Goal: Task Accomplishment & Management: Use online tool/utility

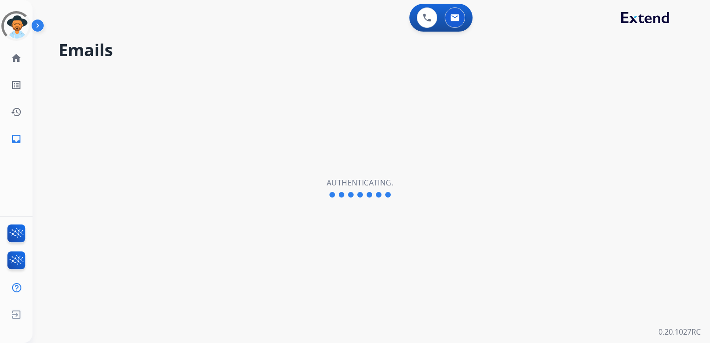
select select "**********"
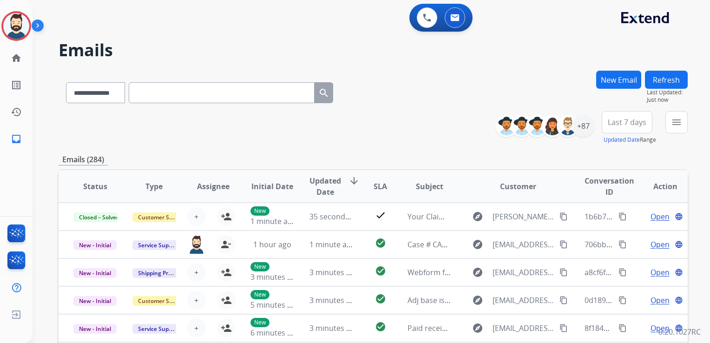
click at [163, 96] on input "text" at bounding box center [222, 92] width 186 height 21
paste input "**********"
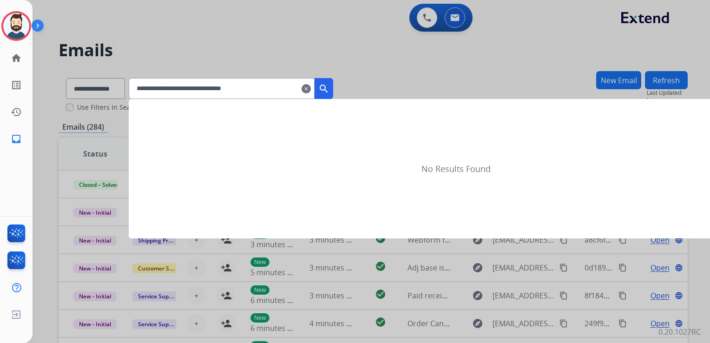
type input "**********"
click at [329, 83] on mat-icon "search" at bounding box center [323, 88] width 11 height 11
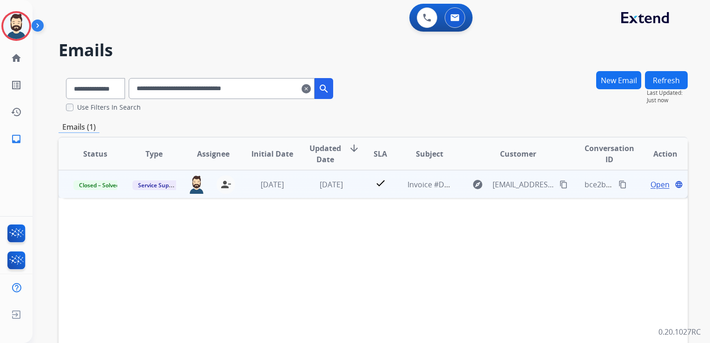
click at [335, 190] on td "[DATE]" at bounding box center [323, 184] width 59 height 28
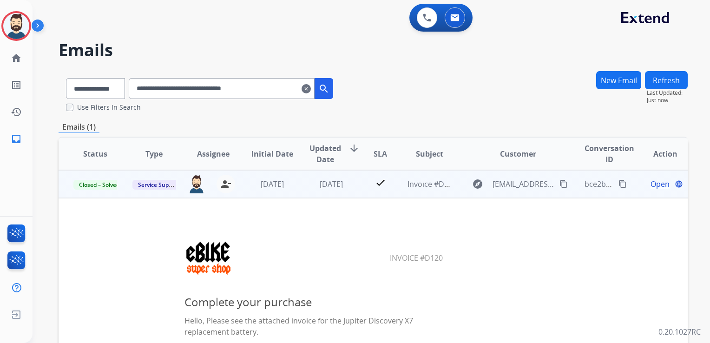
click at [650, 183] on span "Open" at bounding box center [659, 183] width 19 height 11
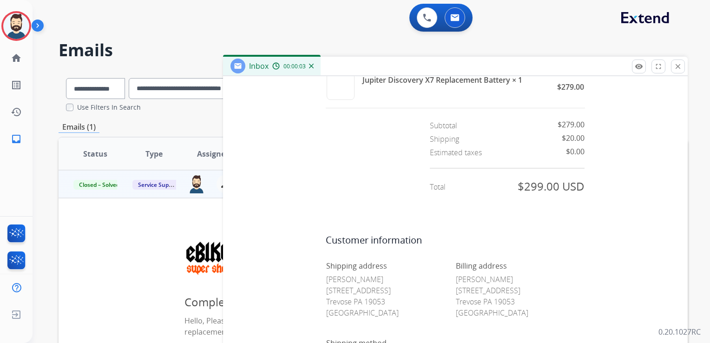
scroll to position [1068, 0]
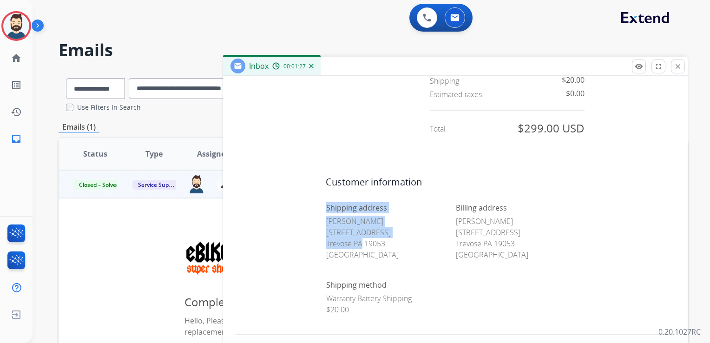
drag, startPoint x: 321, startPoint y: 232, endPoint x: 358, endPoint y: 244, distance: 39.1
click at [358, 244] on center "Customer information Shipping address [PERSON_NAME] [STREET_ADDRESS] Billing ad…" at bounding box center [454, 245] width 439 height 141
drag, startPoint x: 358, startPoint y: 244, endPoint x: 356, endPoint y: 252, distance: 7.8
click at [348, 251] on p "[PERSON_NAME] [STREET_ADDRESS]" at bounding box center [390, 238] width 129 height 45
drag, startPoint x: 383, startPoint y: 242, endPoint x: 321, endPoint y: 231, distance: 62.3
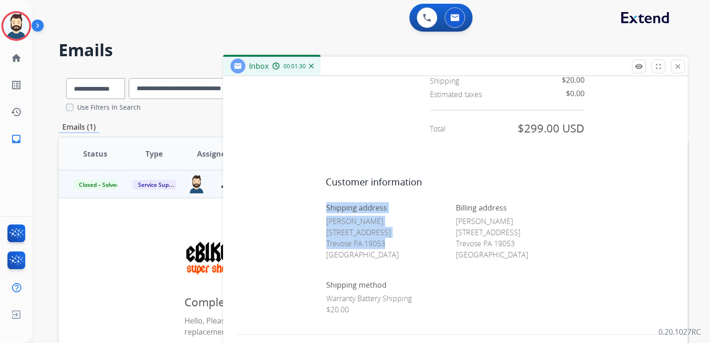
click at [326, 231] on td "Shipping address [PERSON_NAME] [STREET_ADDRESS]" at bounding box center [391, 240] width 130 height 77
drag, startPoint x: 321, startPoint y: 231, endPoint x: 333, endPoint y: 236, distance: 12.3
copy p "[STREET_ADDRESS]"
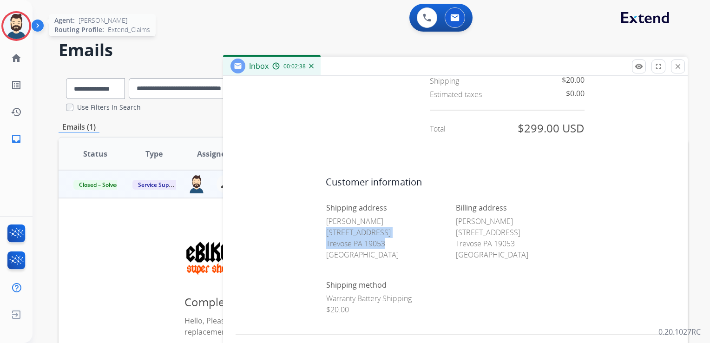
click at [15, 24] on img at bounding box center [16, 26] width 26 height 26
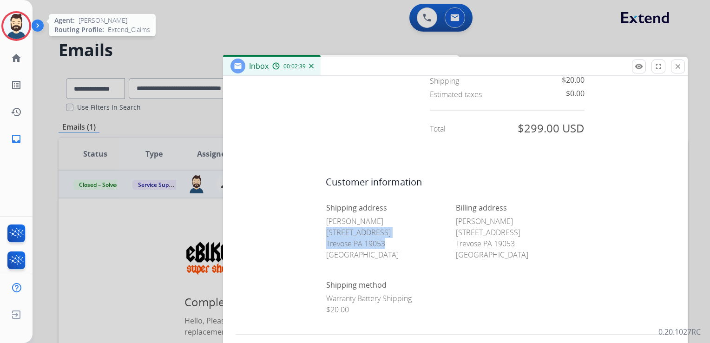
click at [17, 24] on img at bounding box center [16, 26] width 26 height 26
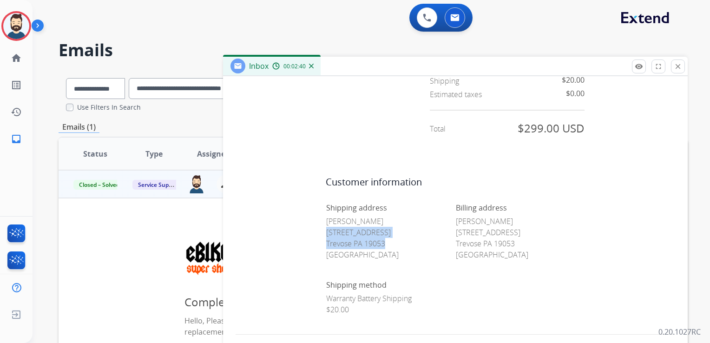
drag, startPoint x: 678, startPoint y: 68, endPoint x: 645, endPoint y: 69, distance: 33.0
click at [678, 68] on mat-icon "close" at bounding box center [677, 66] width 8 height 8
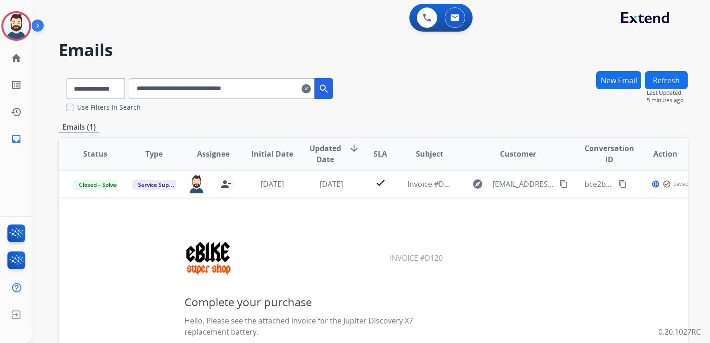
click at [311, 89] on mat-icon "clear" at bounding box center [305, 88] width 9 height 11
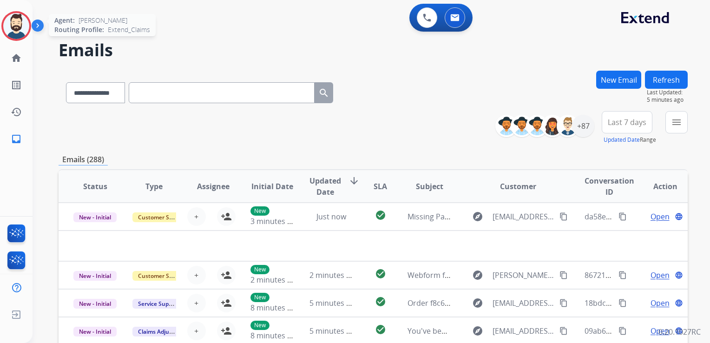
click at [24, 27] on img at bounding box center [16, 26] width 26 height 26
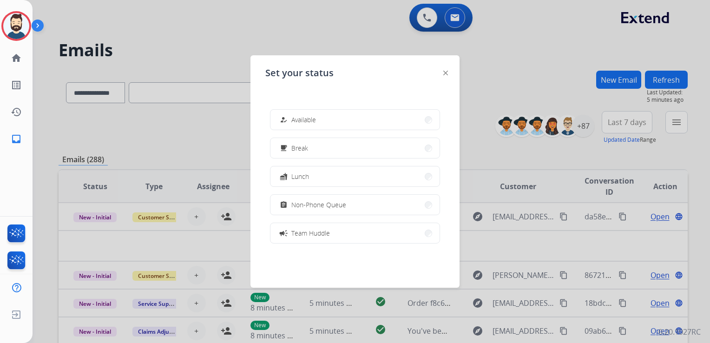
drag, startPoint x: 308, startPoint y: 123, endPoint x: 256, endPoint y: 76, distance: 70.7
click at [309, 122] on span "Available" at bounding box center [303, 120] width 25 height 10
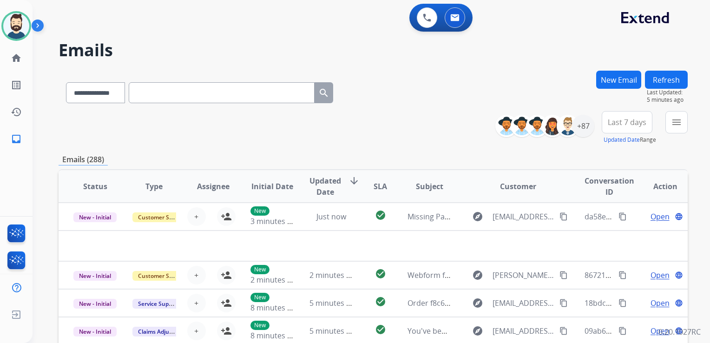
drag, startPoint x: 253, startPoint y: 58, endPoint x: 229, endPoint y: 53, distance: 24.2
click at [252, 58] on h2 "Emails" at bounding box center [373, 50] width 629 height 19
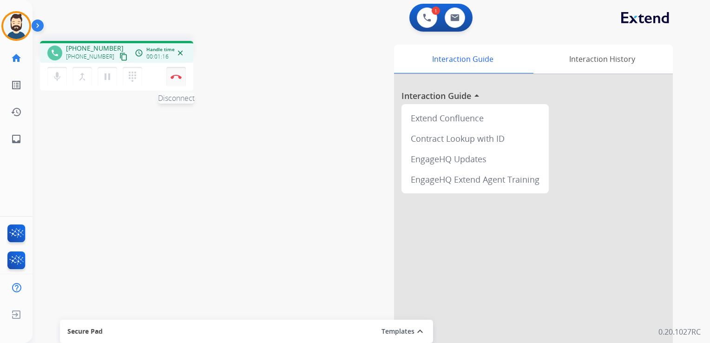
click at [178, 80] on button "Disconnect" at bounding box center [176, 77] width 20 height 20
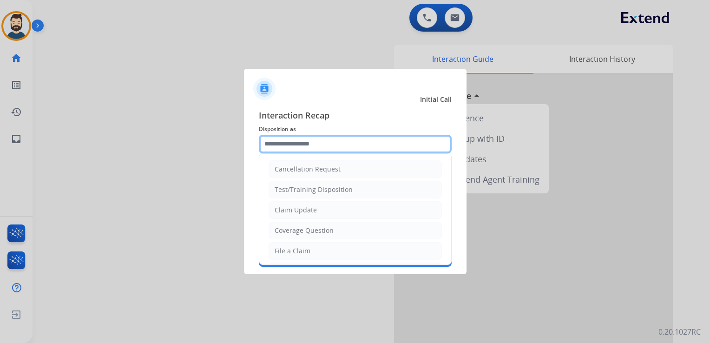
click at [336, 140] on input "text" at bounding box center [355, 144] width 193 height 19
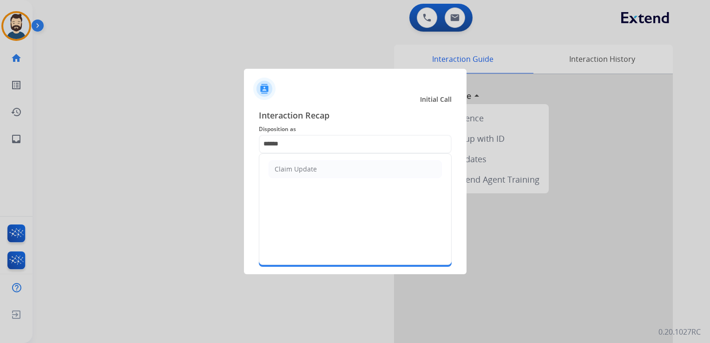
click at [313, 172] on div "Claim Update" at bounding box center [296, 168] width 42 height 9
type input "**********"
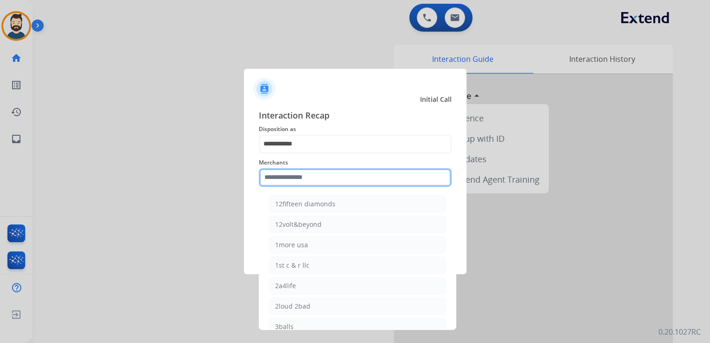
click at [312, 177] on input "text" at bounding box center [355, 177] width 193 height 19
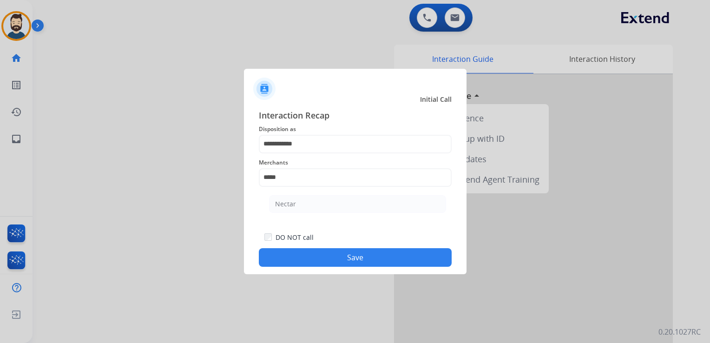
click at [295, 203] on li "Nectar" at bounding box center [357, 204] width 177 height 18
type input "******"
click at [339, 256] on button "Save" at bounding box center [355, 257] width 193 height 19
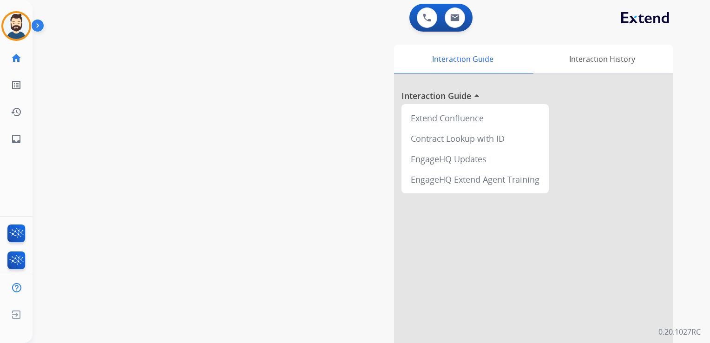
click at [133, 122] on div "swap_horiz Break voice bridge close_fullscreen Connect 3-Way Call merge_type Se…" at bounding box center [360, 226] width 655 height 387
click at [20, 138] on mat-icon "inbox" at bounding box center [16, 138] width 11 height 11
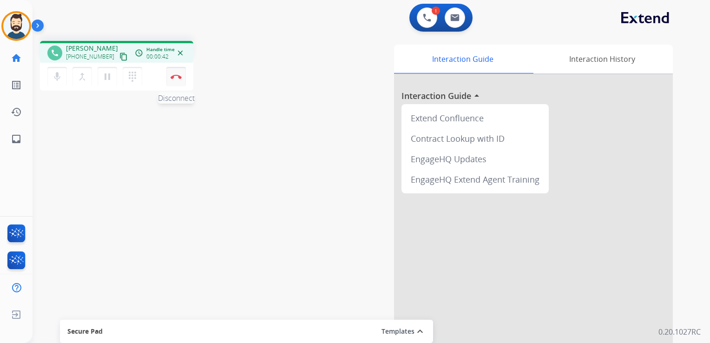
click at [175, 76] on img at bounding box center [175, 76] width 11 height 5
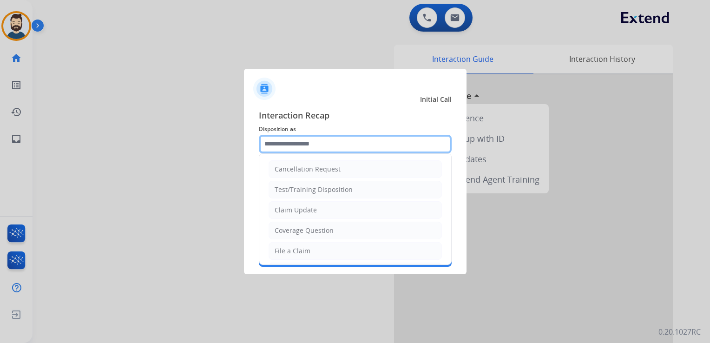
click at [313, 148] on input "text" at bounding box center [355, 144] width 193 height 19
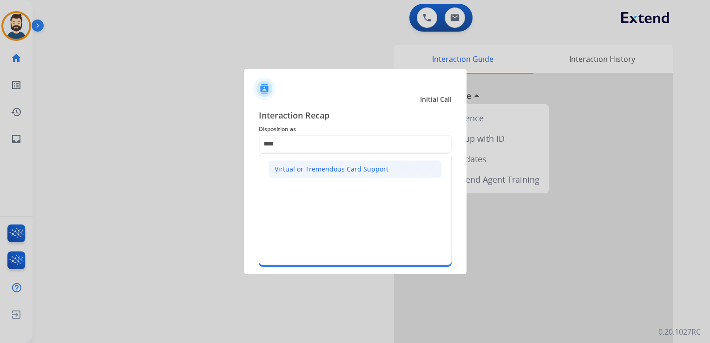
click at [335, 172] on div "Virtual or Tremendous Card Support" at bounding box center [332, 168] width 114 height 9
type input "**********"
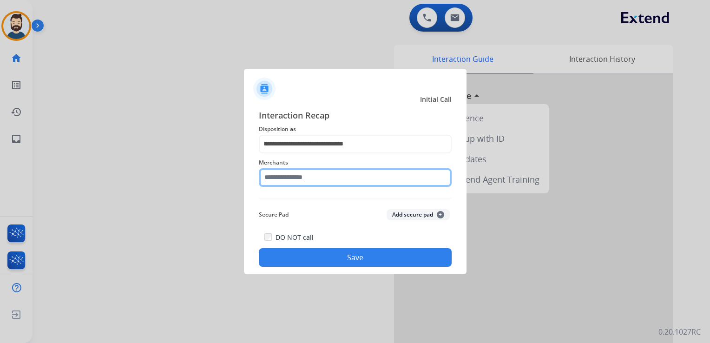
click at [329, 179] on input "text" at bounding box center [355, 177] width 193 height 19
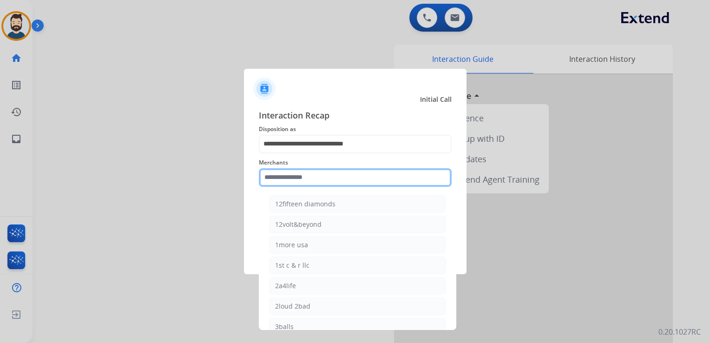
paste input "**********"
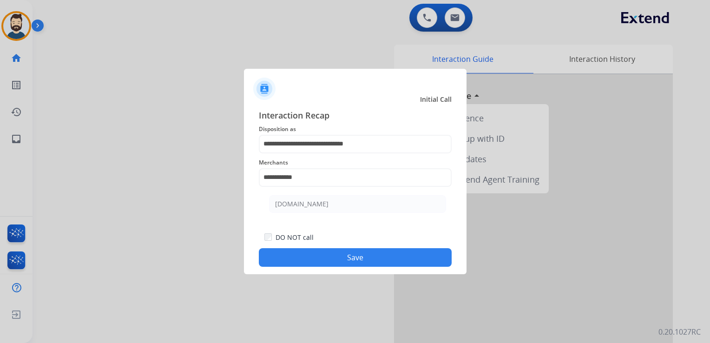
click at [310, 205] on div "[DOMAIN_NAME]" at bounding box center [301, 203] width 53 height 9
type input "**********"
click at [303, 249] on button "Save" at bounding box center [355, 257] width 193 height 19
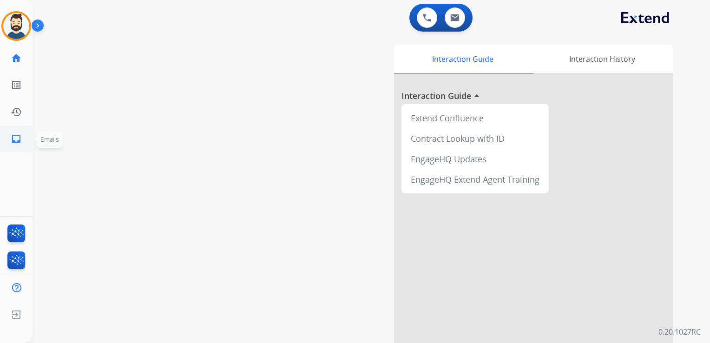
click at [13, 135] on mat-icon "inbox" at bounding box center [16, 138] width 11 height 11
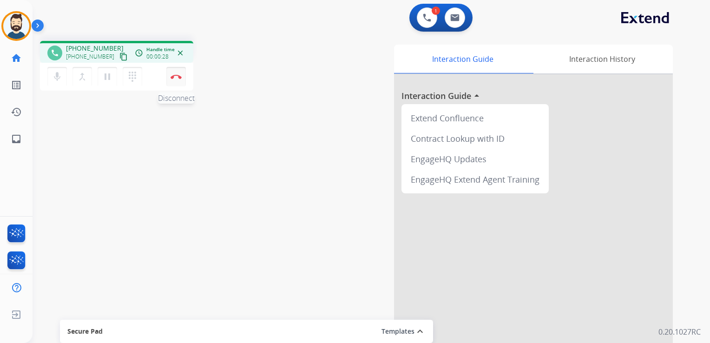
click at [181, 79] on button "Disconnect" at bounding box center [176, 77] width 20 height 20
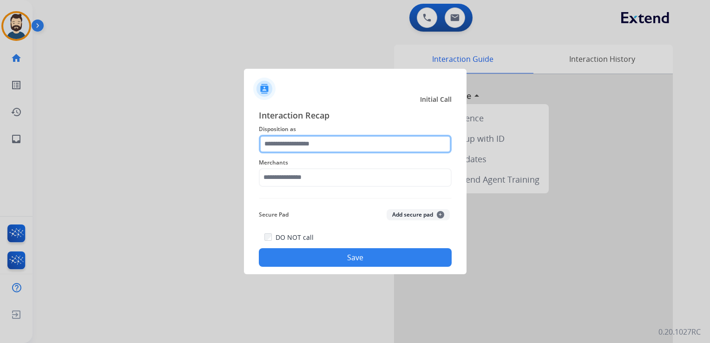
click at [291, 140] on input "text" at bounding box center [355, 144] width 193 height 19
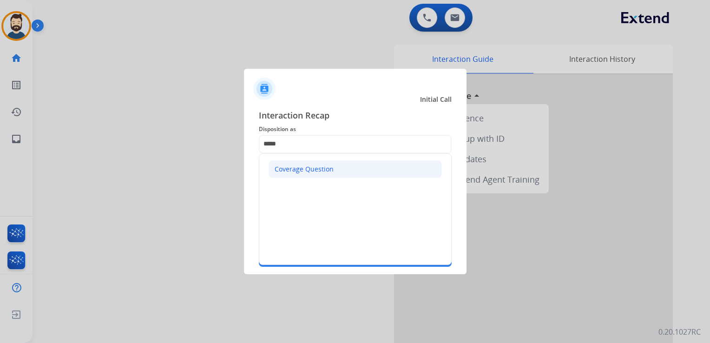
click at [288, 170] on div "Coverage Question" at bounding box center [304, 168] width 59 height 9
type input "**********"
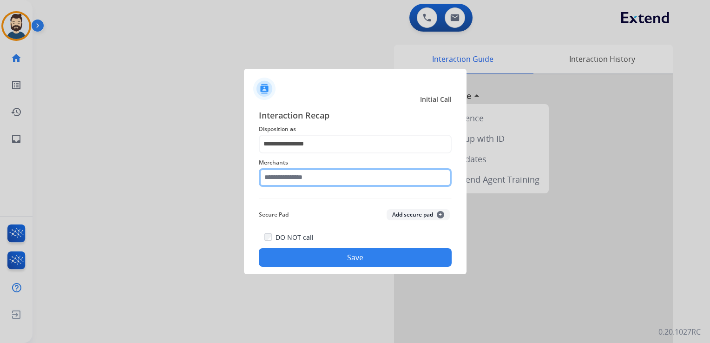
click at [289, 173] on input "text" at bounding box center [355, 177] width 193 height 19
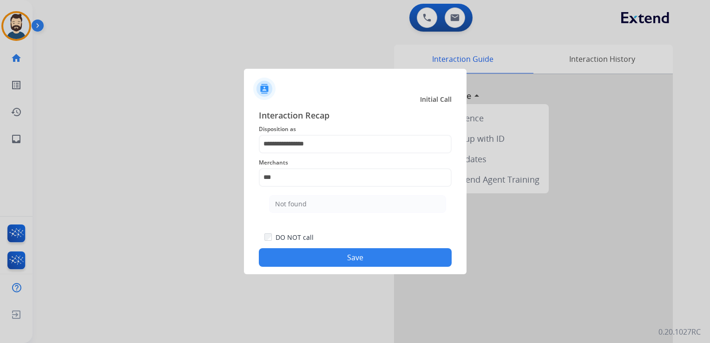
click at [295, 204] on div "Not found" at bounding box center [291, 203] width 32 height 9
type input "*********"
click at [305, 247] on div "DO NOT call Save" at bounding box center [355, 248] width 193 height 35
click at [321, 257] on button "Save" at bounding box center [355, 257] width 193 height 19
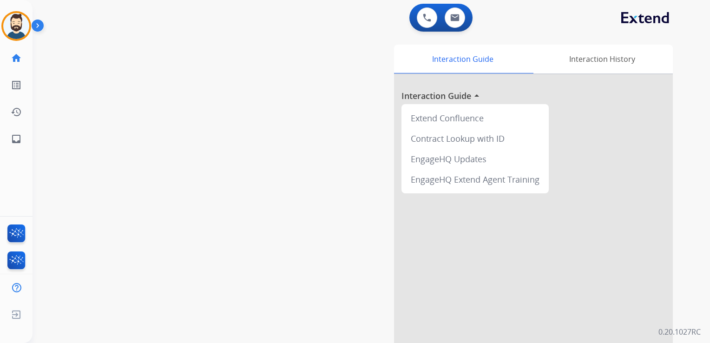
drag, startPoint x: 144, startPoint y: 135, endPoint x: 58, endPoint y: 128, distance: 86.7
click at [137, 134] on div "swap_horiz Break voice bridge close_fullscreen Connect 3-Way Call merge_type Se…" at bounding box center [360, 226] width 655 height 387
click at [14, 136] on mat-icon "inbox" at bounding box center [16, 138] width 11 height 11
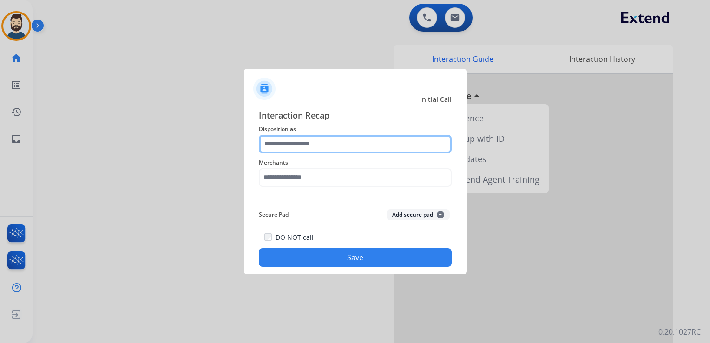
click at [291, 140] on input "text" at bounding box center [355, 144] width 193 height 19
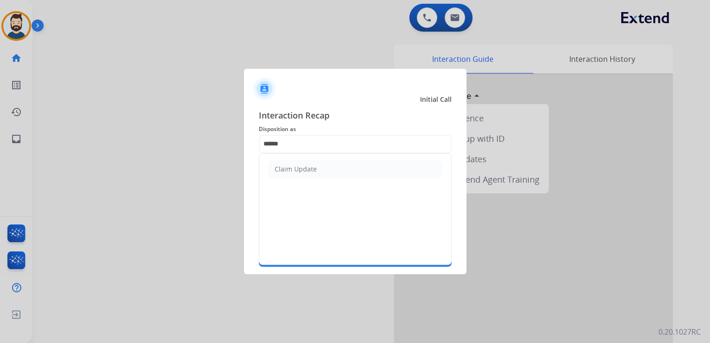
drag, startPoint x: 300, startPoint y: 170, endPoint x: 299, endPoint y: 184, distance: 14.4
click at [300, 172] on div "Claim Update" at bounding box center [296, 168] width 42 height 9
type input "**********"
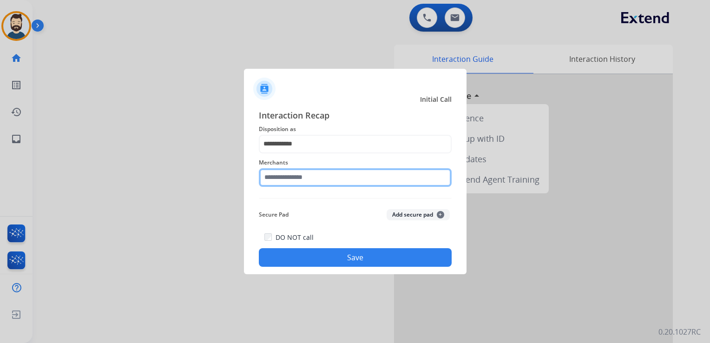
click at [301, 180] on input "text" at bounding box center [355, 177] width 193 height 19
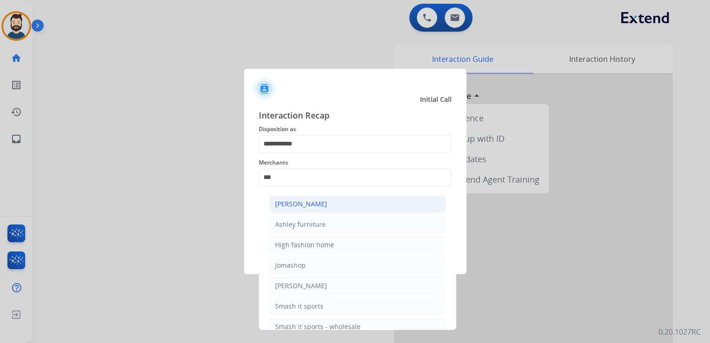
click at [315, 205] on div "[PERSON_NAME]" at bounding box center [301, 203] width 52 height 9
type input "**********"
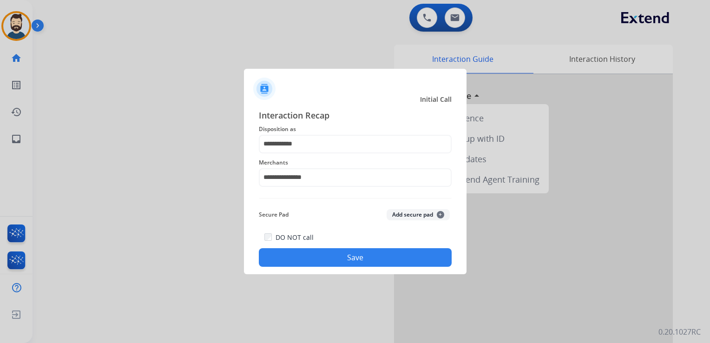
click at [323, 257] on button "Save" at bounding box center [355, 257] width 193 height 19
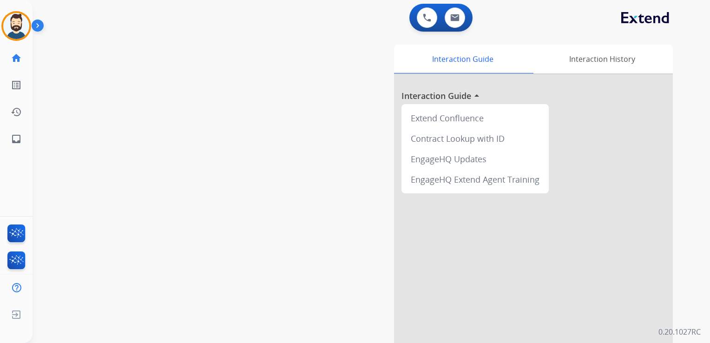
drag, startPoint x: 102, startPoint y: 60, endPoint x: 91, endPoint y: 85, distance: 26.6
click at [102, 60] on div "swap_horiz Break voice bridge close_fullscreen Connect 3-Way Call merge_type Se…" at bounding box center [360, 226] width 655 height 387
click at [85, 95] on div "swap_horiz Break voice bridge close_fullscreen Connect 3-Way Call merge_type Se…" at bounding box center [360, 226] width 655 height 387
click at [24, 135] on link "inbox Emails" at bounding box center [16, 139] width 26 height 26
select select "**********"
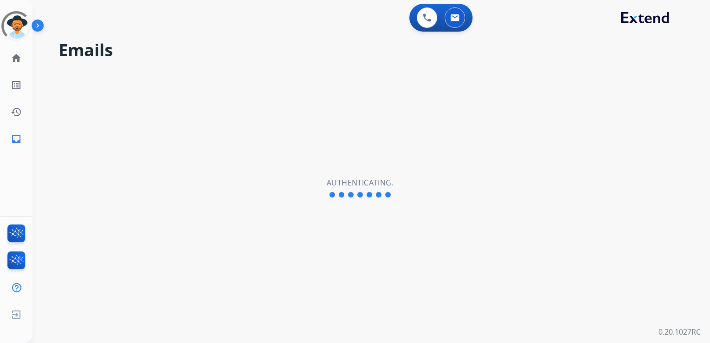
select select "**********"
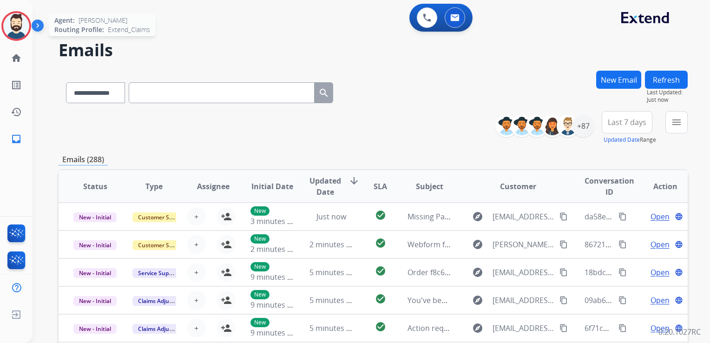
click at [23, 24] on img at bounding box center [16, 26] width 26 height 26
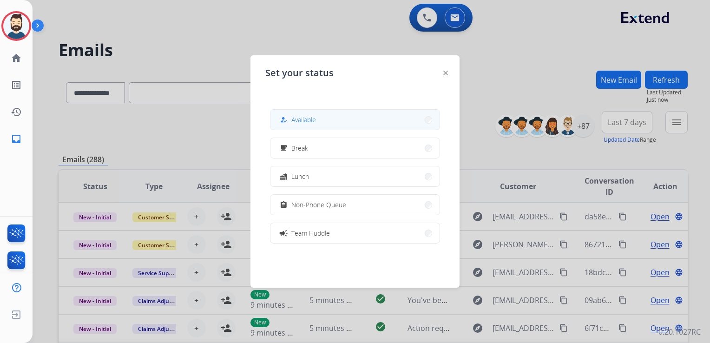
click at [300, 123] on span "Available" at bounding box center [303, 120] width 25 height 10
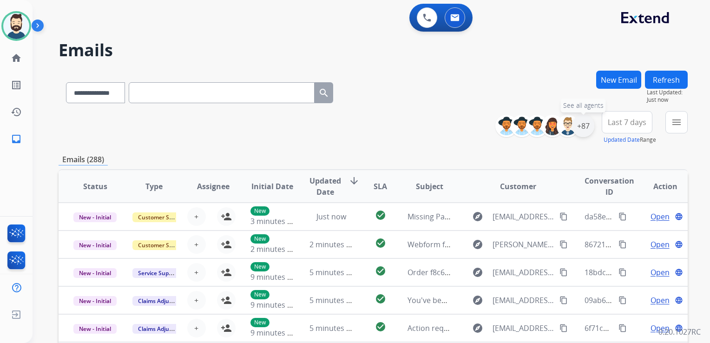
click at [582, 127] on div "+87" at bounding box center [583, 126] width 22 height 22
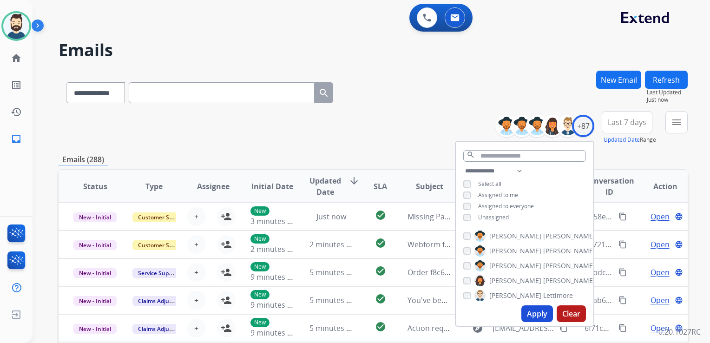
click at [537, 314] on button "Apply" at bounding box center [537, 313] width 32 height 17
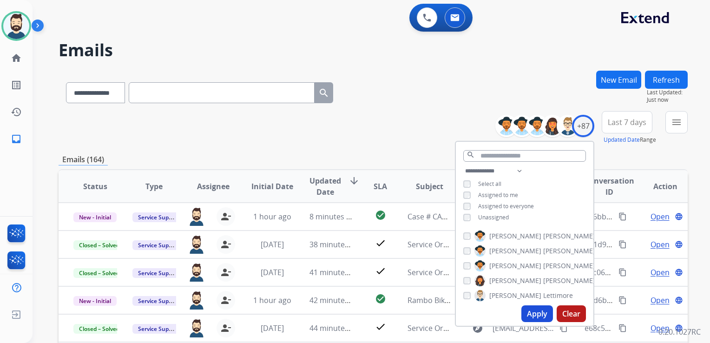
click at [613, 123] on span "Last 7 days" at bounding box center [627, 122] width 39 height 4
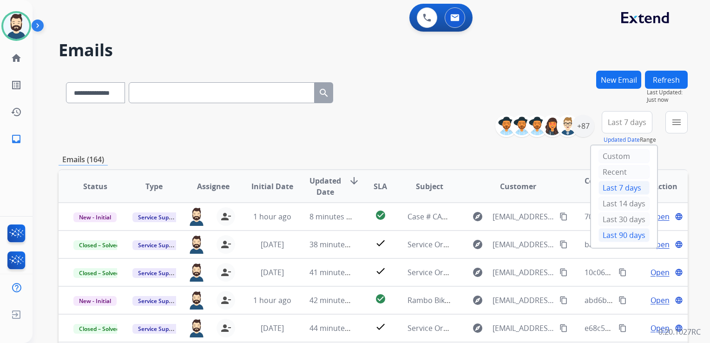
click at [606, 232] on div "Last 90 days" at bounding box center [623, 235] width 51 height 14
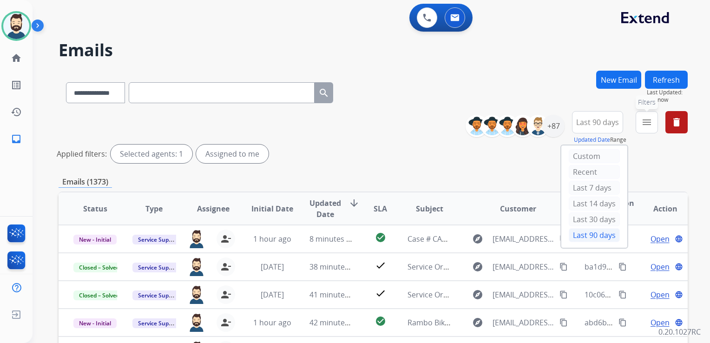
click at [636, 126] on button "menu Filters" at bounding box center [646, 122] width 22 height 22
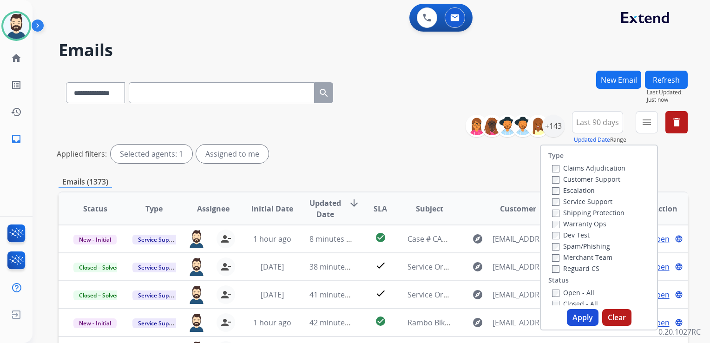
click at [552, 164] on label "Claims Adjudication" at bounding box center [588, 167] width 73 height 9
click at [552, 176] on label "Customer Support" at bounding box center [586, 179] width 68 height 9
click at [569, 317] on button "Apply" at bounding box center [583, 317] width 32 height 17
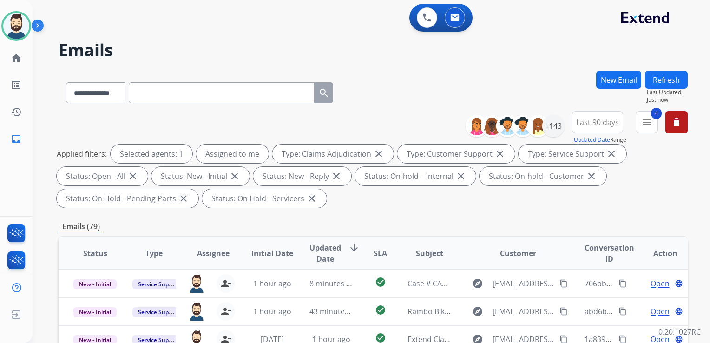
click at [318, 255] on span "Updated Date" at bounding box center [325, 253] width 32 height 22
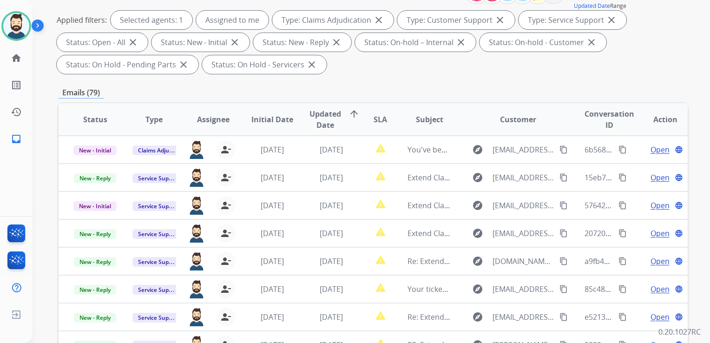
scroll to position [232, 0]
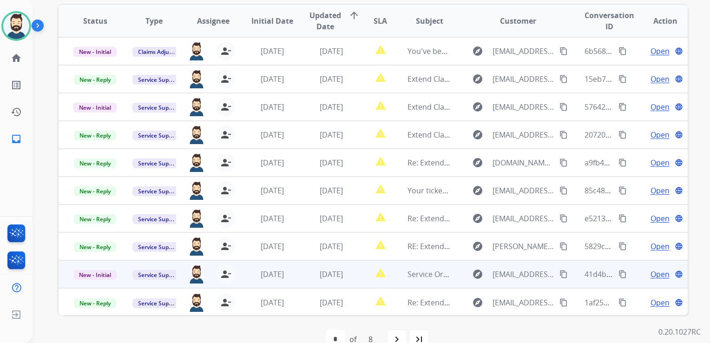
click at [327, 276] on span "[DATE]" at bounding box center [331, 274] width 23 height 10
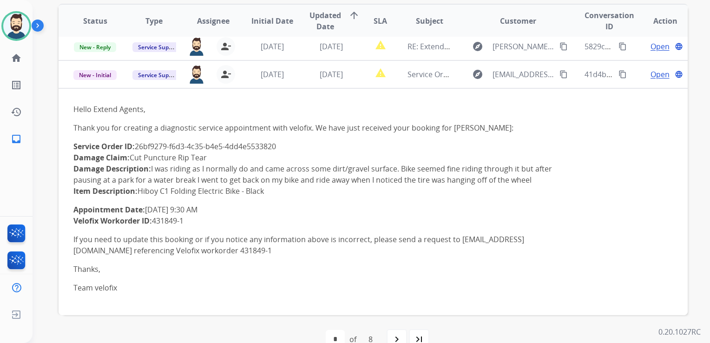
scroll to position [223, 0]
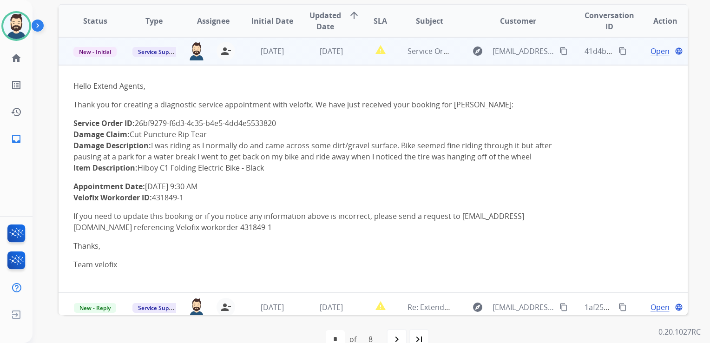
click at [650, 50] on span "Open" at bounding box center [659, 51] width 19 height 11
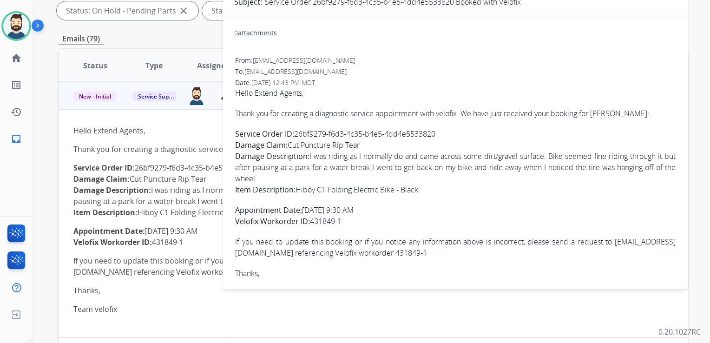
scroll to position [139, 0]
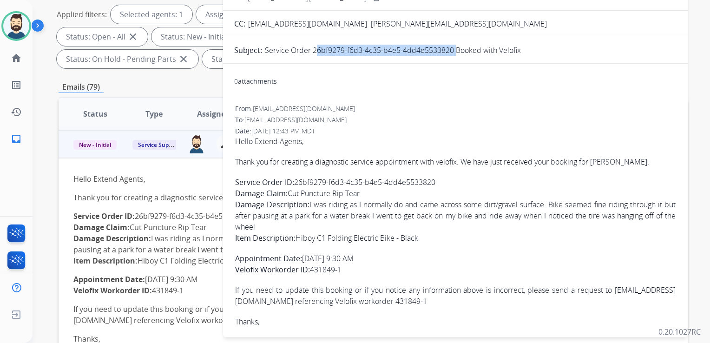
drag, startPoint x: 313, startPoint y: 49, endPoint x: 451, endPoint y: 51, distance: 138.9
click at [451, 51] on p "Service Order 26bf9279-f6d3-4c35-b4e5-4dd4e5533820 Booked with Velofix" at bounding box center [393, 50] width 256 height 11
drag, startPoint x: 451, startPoint y: 51, endPoint x: 446, endPoint y: 51, distance: 5.6
copy p "26bf9279-f6d3-4c35-b4e5-4dd4e5533820"
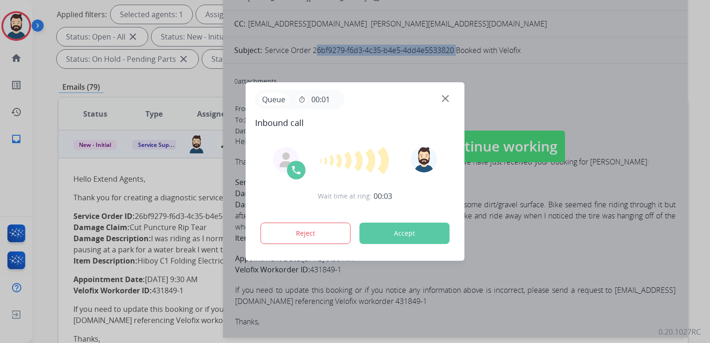
click at [395, 225] on button "Accept" at bounding box center [405, 232] width 90 height 21
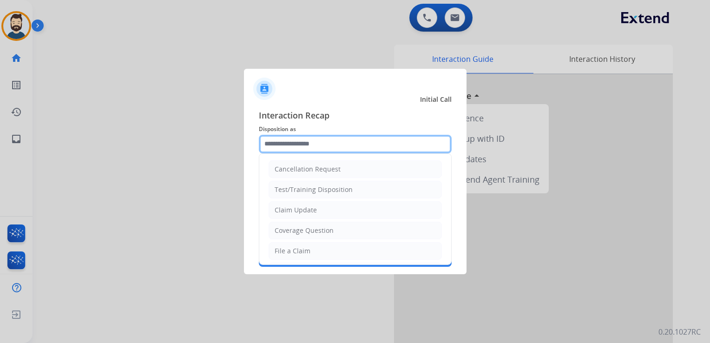
click at [296, 150] on input "text" at bounding box center [355, 144] width 193 height 19
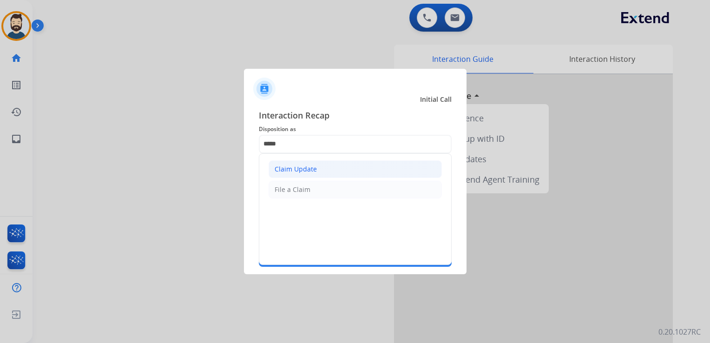
click at [292, 171] on div "Claim Update" at bounding box center [296, 168] width 42 height 9
type input "**********"
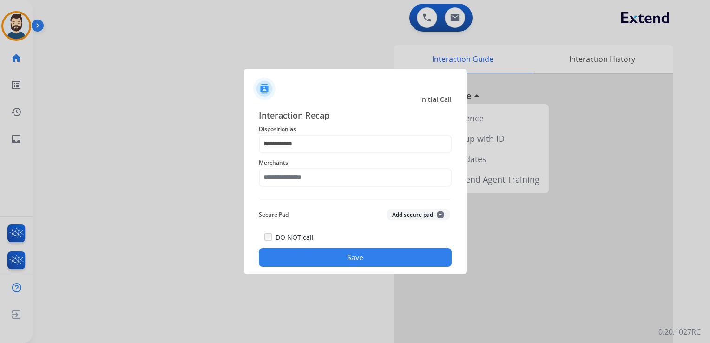
click at [295, 189] on div "Merchants" at bounding box center [355, 171] width 193 height 37
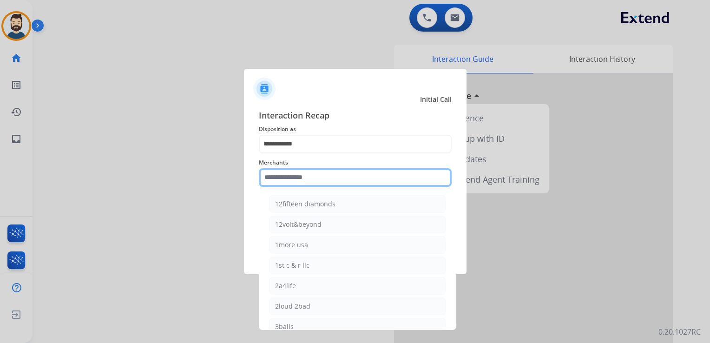
click at [310, 181] on input "text" at bounding box center [355, 177] width 193 height 19
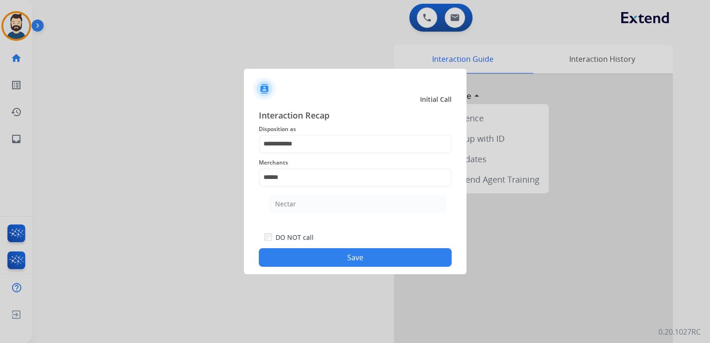
drag, startPoint x: 285, startPoint y: 199, endPoint x: 290, endPoint y: 209, distance: 11.4
click at [284, 200] on div "Nectar" at bounding box center [285, 203] width 21 height 9
type input "******"
click at [301, 259] on button "Save" at bounding box center [355, 257] width 193 height 19
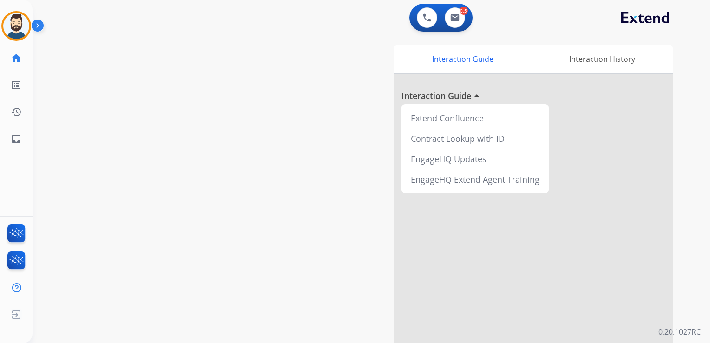
drag, startPoint x: 300, startPoint y: 194, endPoint x: 208, endPoint y: 198, distance: 92.1
click at [296, 194] on div "Interaction Guide Interaction History Interaction Guide arrow_drop_up Extend Co…" at bounding box center [479, 233] width 388 height 376
click at [17, 137] on mat-icon "inbox" at bounding box center [16, 138] width 11 height 11
select select "**********"
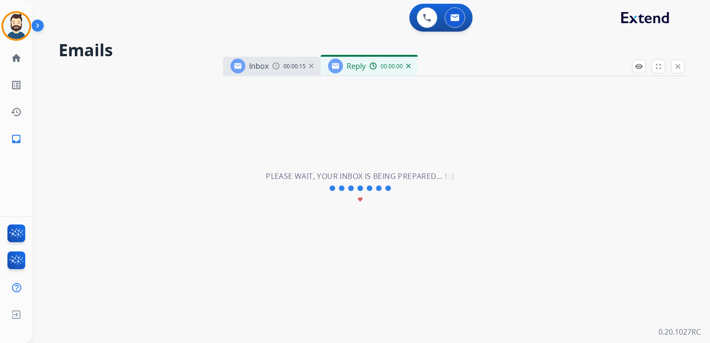
select select "**********"
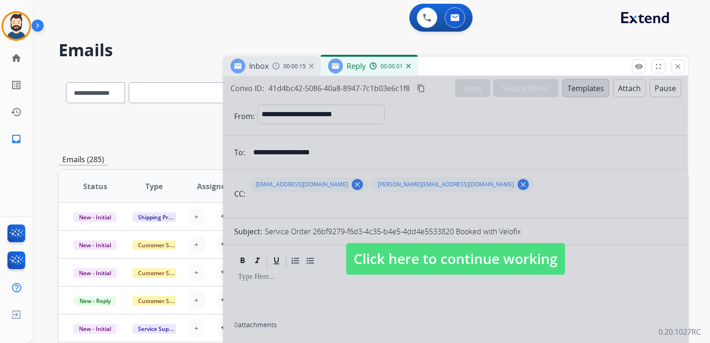
click at [392, 264] on span "Click here to continue working" at bounding box center [455, 259] width 219 height 32
select select
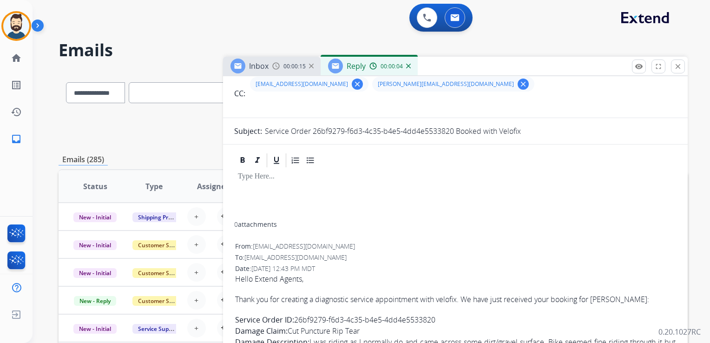
scroll to position [139, 0]
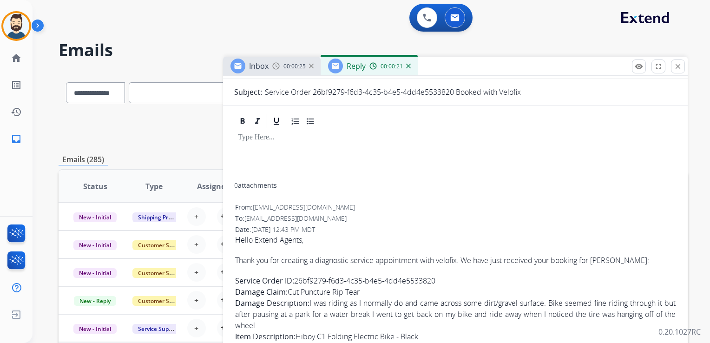
click at [409, 66] on img at bounding box center [408, 66] width 5 height 5
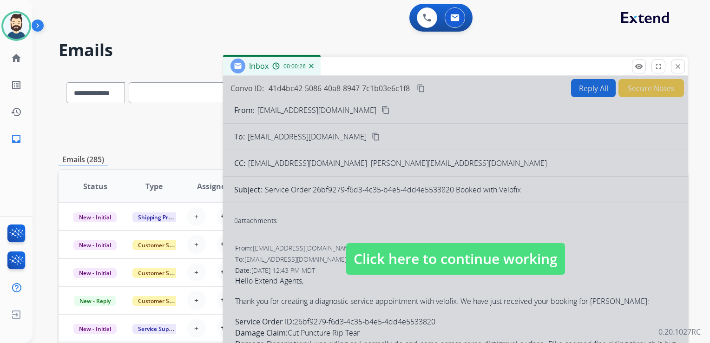
drag, startPoint x: 395, startPoint y: 255, endPoint x: 396, endPoint y: 250, distance: 4.7
click at [395, 255] on span "Click here to continue working" at bounding box center [455, 259] width 219 height 32
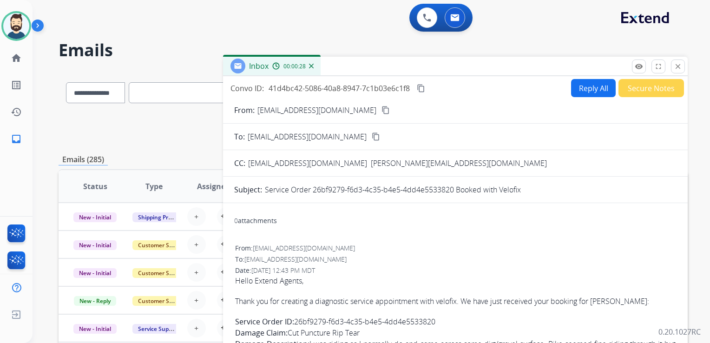
click at [422, 85] on mat-icon "content_copy" at bounding box center [421, 88] width 8 height 8
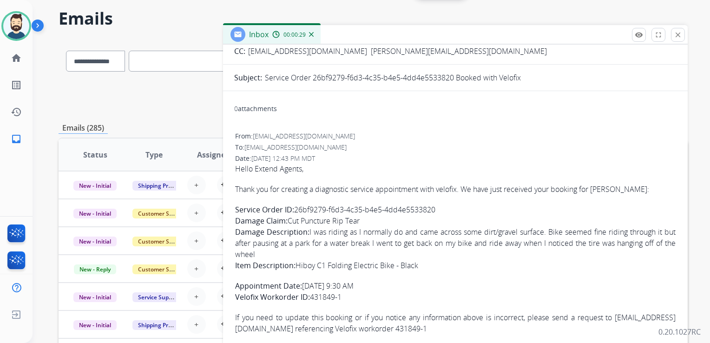
scroll to position [46, 0]
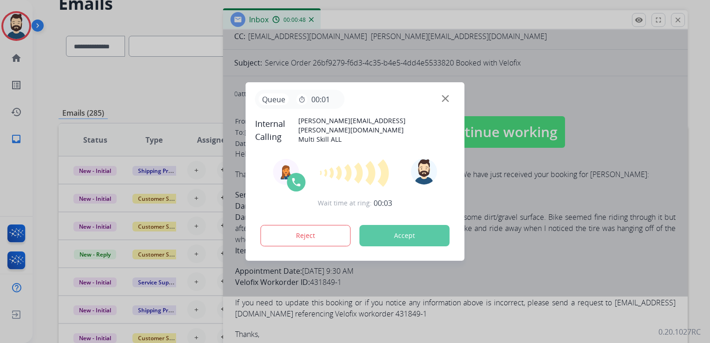
click at [388, 240] on button "Accept" at bounding box center [405, 235] width 90 height 21
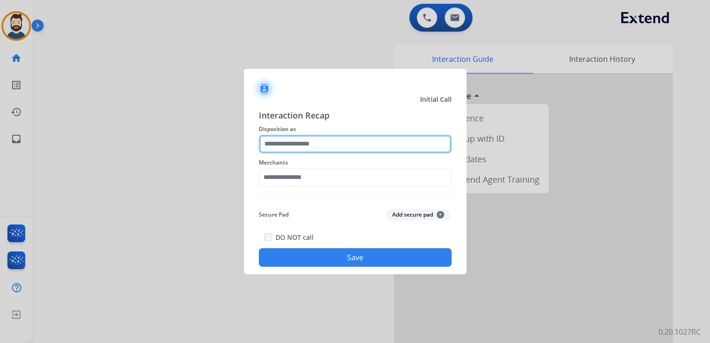
click at [302, 145] on input "text" at bounding box center [355, 144] width 193 height 19
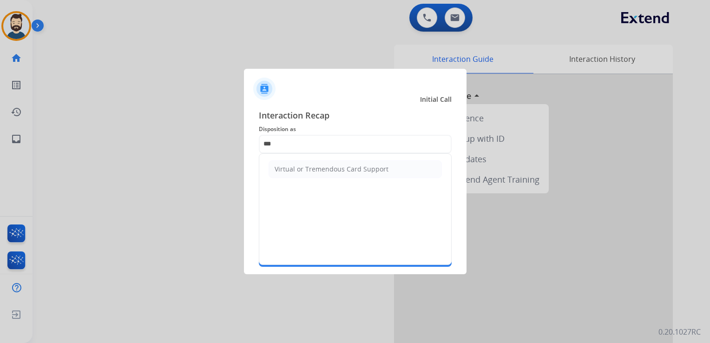
drag, startPoint x: 326, startPoint y: 168, endPoint x: 314, endPoint y: 183, distance: 19.2
click at [325, 170] on div "Virtual or Tremendous Card Support" at bounding box center [332, 168] width 114 height 9
type input "**********"
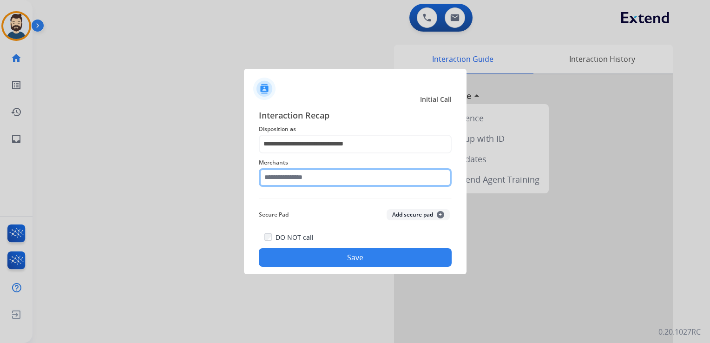
click at [312, 183] on input "text" at bounding box center [355, 177] width 193 height 19
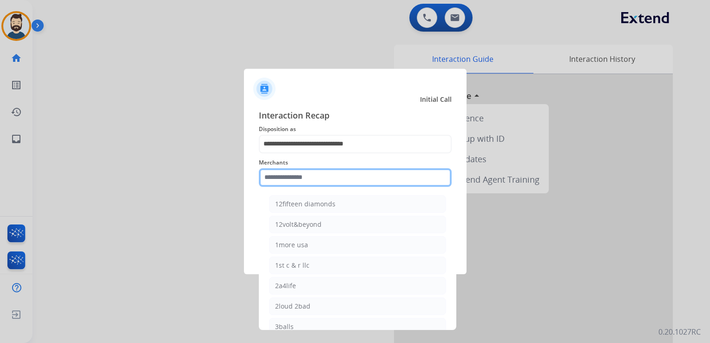
paste input "**********"
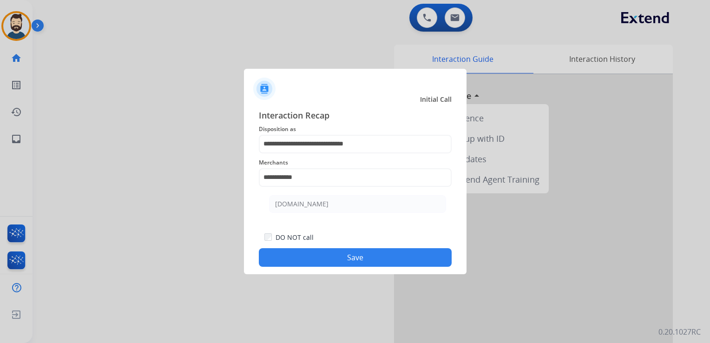
drag, startPoint x: 308, startPoint y: 205, endPoint x: 308, endPoint y: 212, distance: 7.0
click at [308, 206] on div "[DOMAIN_NAME]" at bounding box center [301, 203] width 53 height 9
type input "**********"
click at [300, 261] on button "Save" at bounding box center [355, 257] width 193 height 19
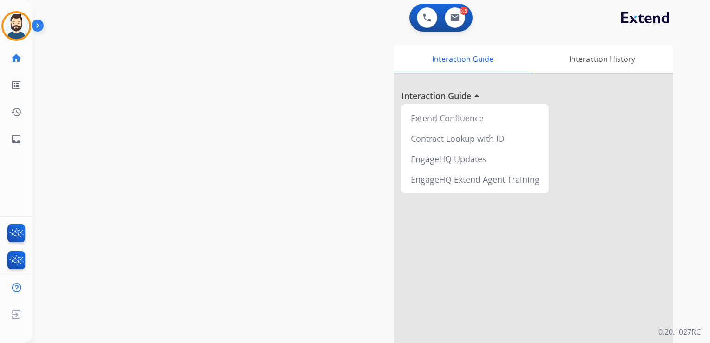
drag, startPoint x: 172, startPoint y: 127, endPoint x: 56, endPoint y: 125, distance: 116.1
click at [170, 127] on div "swap_horiz Break voice bridge close_fullscreen Connect 3-Way Call merge_type Se…" at bounding box center [360, 226] width 655 height 387
click at [20, 141] on mat-icon "inbox" at bounding box center [16, 138] width 11 height 11
select select "**********"
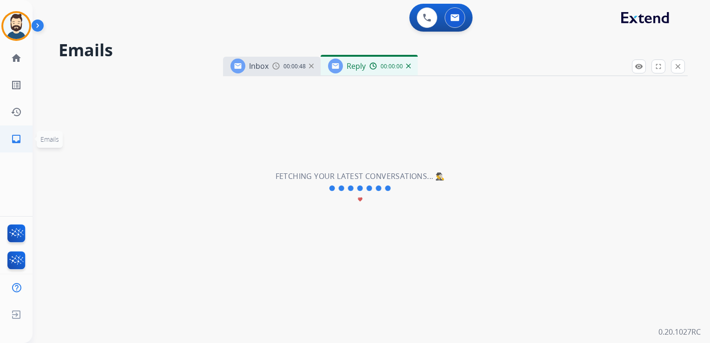
select select "**********"
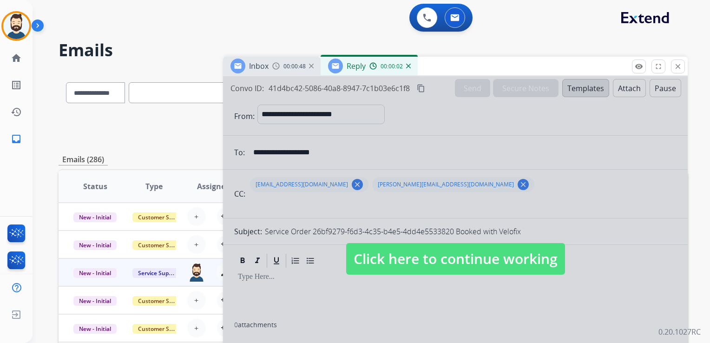
drag, startPoint x: 393, startPoint y: 257, endPoint x: 390, endPoint y: 199, distance: 58.2
click at [393, 255] on span "Click here to continue working" at bounding box center [455, 259] width 219 height 32
select select
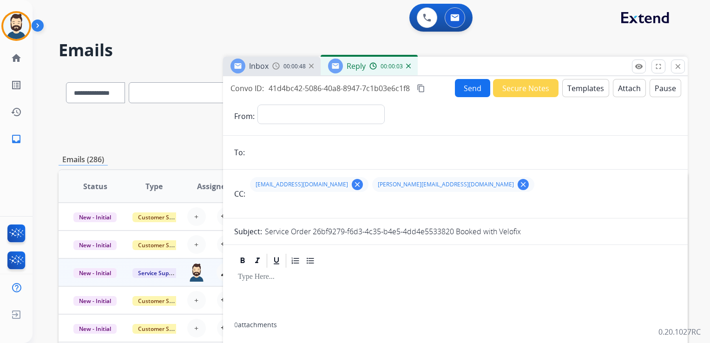
click at [408, 67] on img at bounding box center [408, 66] width 5 height 5
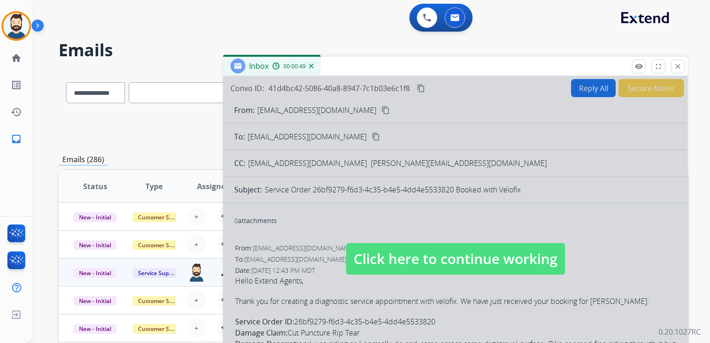
drag, startPoint x: 394, startPoint y: 249, endPoint x: 390, endPoint y: 199, distance: 50.3
click at [394, 249] on span "Click here to continue working" at bounding box center [455, 259] width 219 height 32
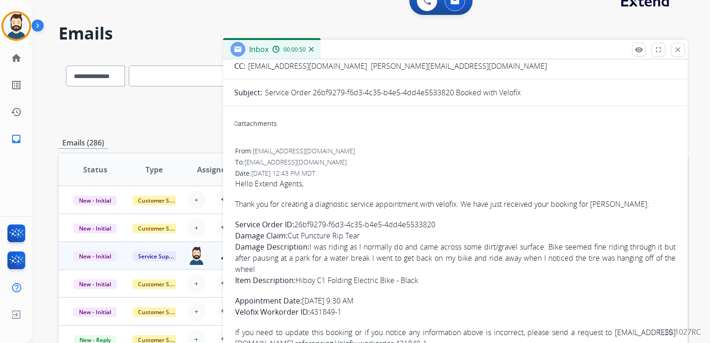
scroll to position [46, 0]
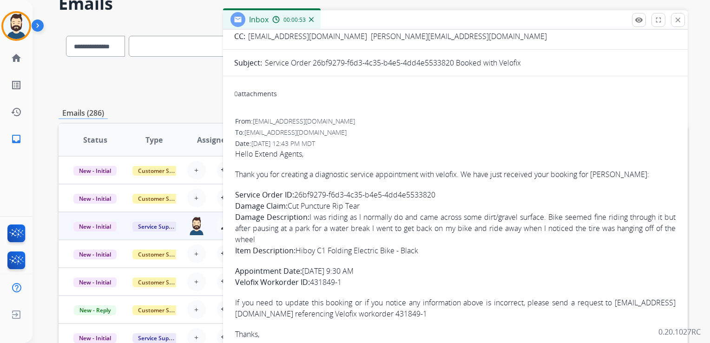
drag, startPoint x: 302, startPoint y: 268, endPoint x: 346, endPoint y: 277, distance: 44.6
click at [346, 277] on p "Appointment Date: 2025-10-09 9:30 AM Velofix Workorder ID: 431849-1" at bounding box center [455, 276] width 440 height 22
copy p "2025-10-09 9:30 AM Velofix Workorder ID: 431849-1"
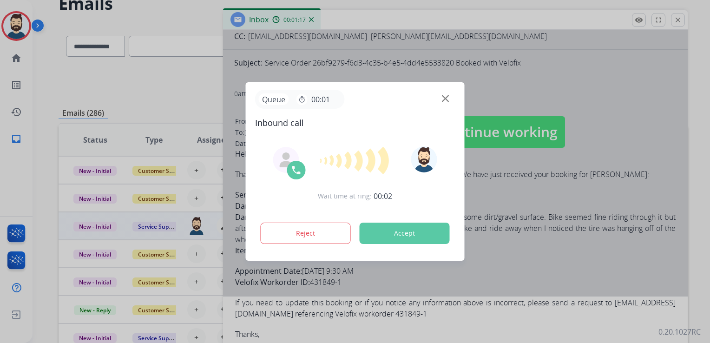
click at [405, 228] on button "Accept" at bounding box center [405, 232] width 90 height 21
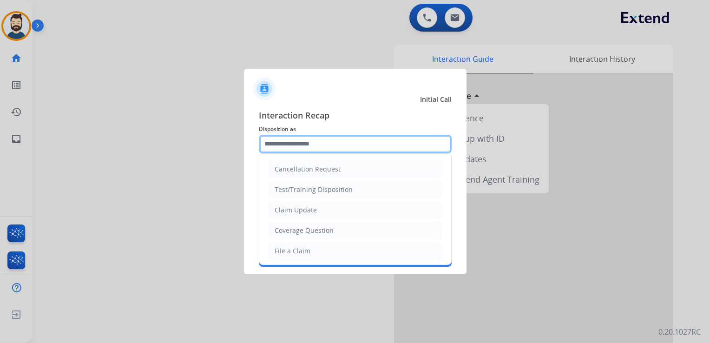
click at [304, 138] on input "text" at bounding box center [355, 144] width 193 height 19
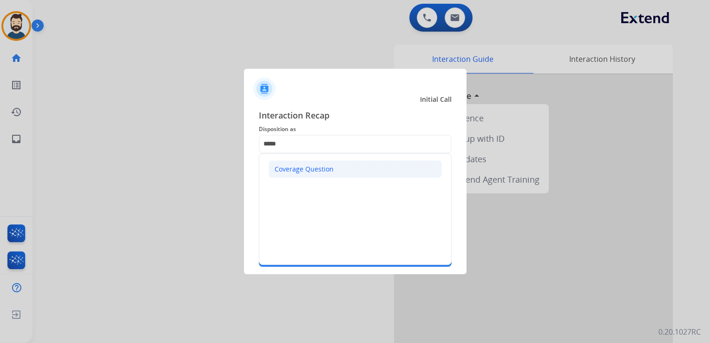
drag, startPoint x: 301, startPoint y: 167, endPoint x: 295, endPoint y: 173, distance: 8.3
click at [300, 168] on div "Coverage Question" at bounding box center [304, 168] width 59 height 9
type input "**********"
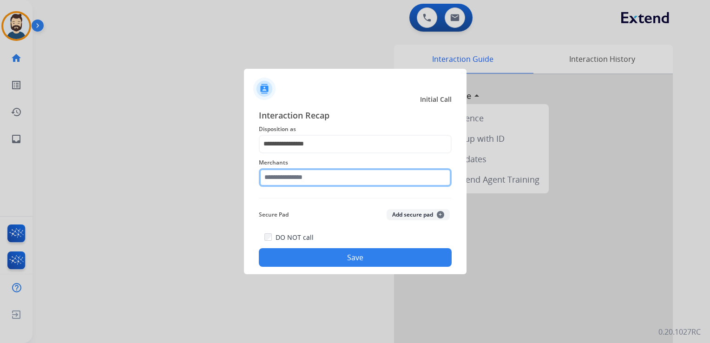
click at [294, 175] on input "text" at bounding box center [355, 177] width 193 height 19
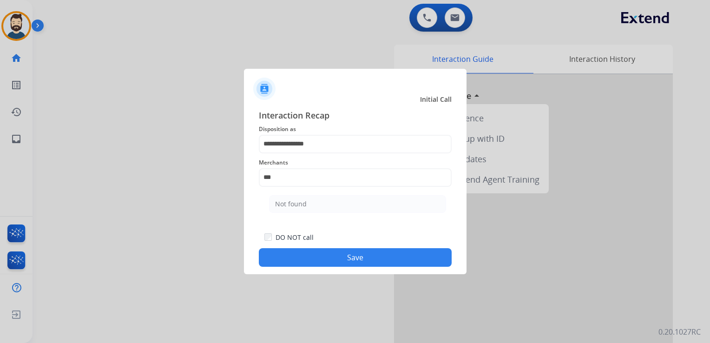
click at [293, 202] on div "Not found" at bounding box center [291, 203] width 32 height 9
type input "*********"
click at [302, 258] on button "Save" at bounding box center [355, 257] width 193 height 19
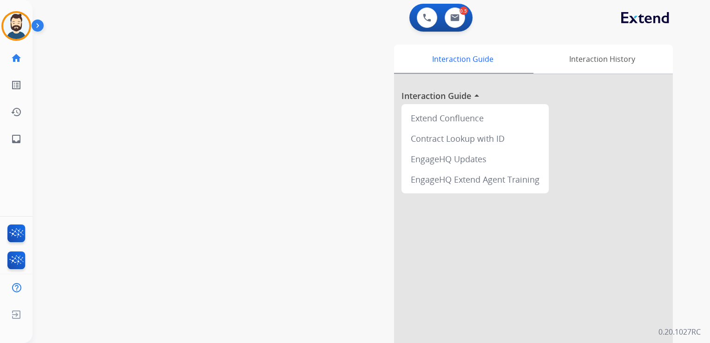
click at [193, 159] on div "swap_horiz Break voice bridge close_fullscreen Connect 3-Way Call merge_type Se…" at bounding box center [360, 226] width 655 height 387
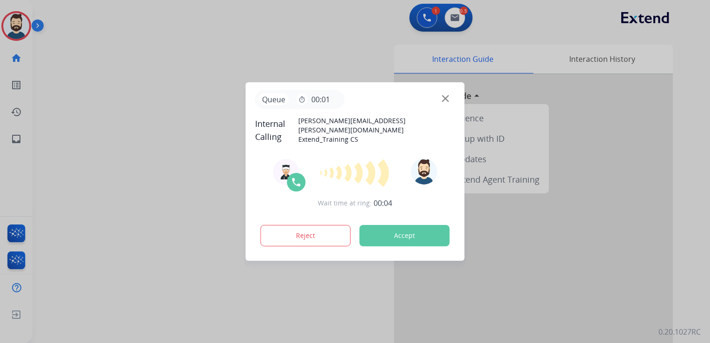
click at [401, 230] on button "Accept" at bounding box center [405, 235] width 90 height 21
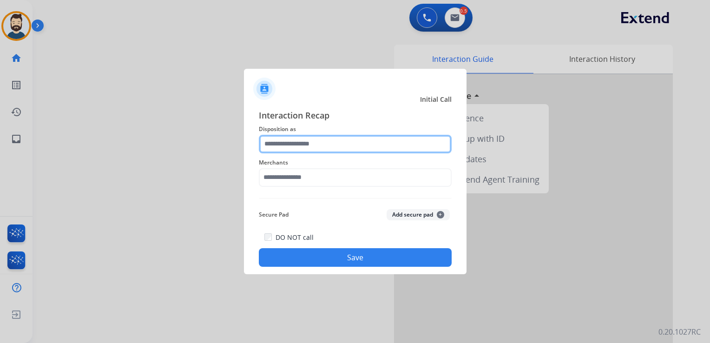
click at [335, 145] on input "text" at bounding box center [355, 144] width 193 height 19
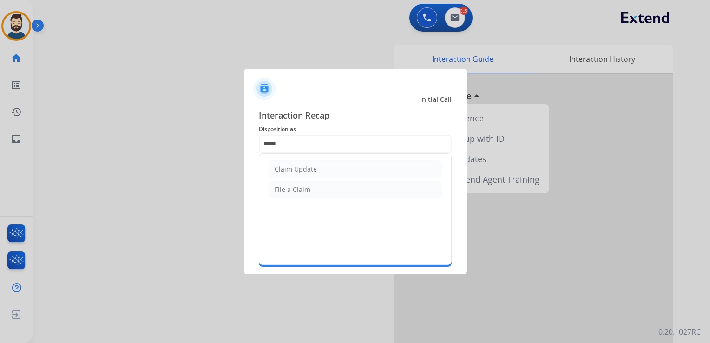
click at [307, 166] on li "Claim Update" at bounding box center [354, 169] width 173 height 18
type input "**********"
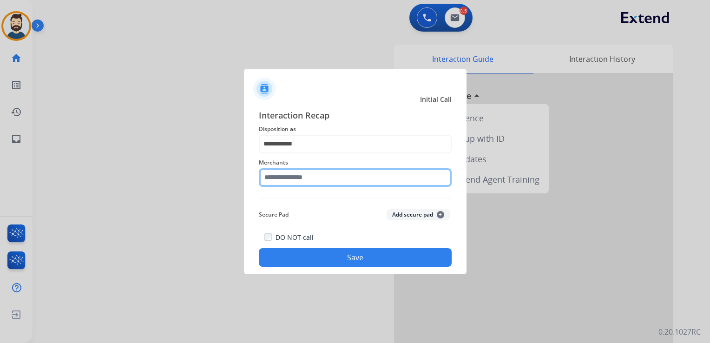
click at [302, 184] on input "text" at bounding box center [355, 177] width 193 height 19
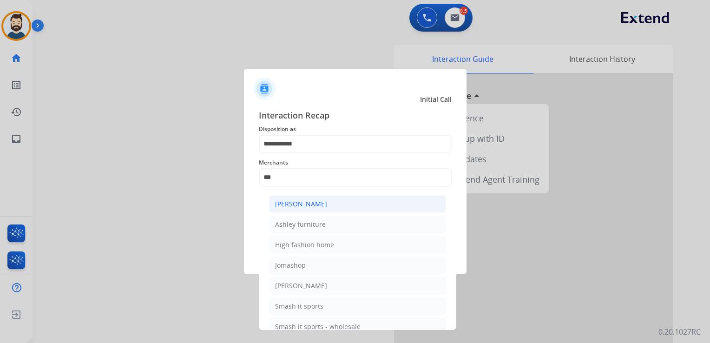
click at [312, 202] on div "[PERSON_NAME]" at bounding box center [301, 203] width 52 height 9
type input "**********"
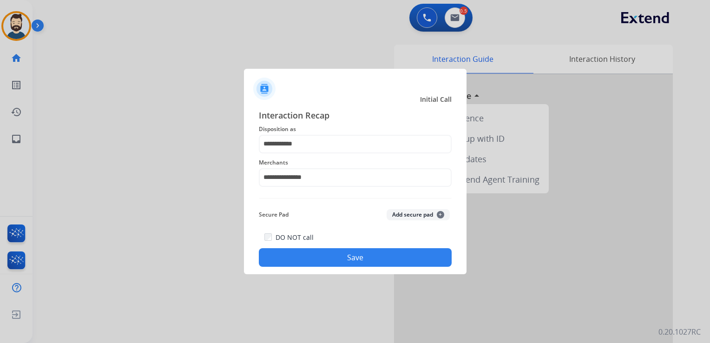
drag, startPoint x: 333, startPoint y: 259, endPoint x: 329, endPoint y: 224, distance: 35.5
click at [332, 259] on button "Save" at bounding box center [355, 257] width 193 height 19
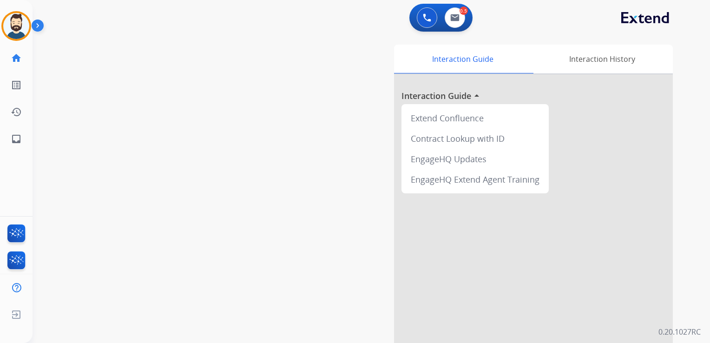
click at [145, 185] on div "swap_horiz Break voice bridge close_fullscreen Connect 3-Way Call merge_type Se…" at bounding box center [360, 226] width 655 height 387
click at [9, 138] on link "inbox Emails" at bounding box center [16, 139] width 26 height 26
select select "**********"
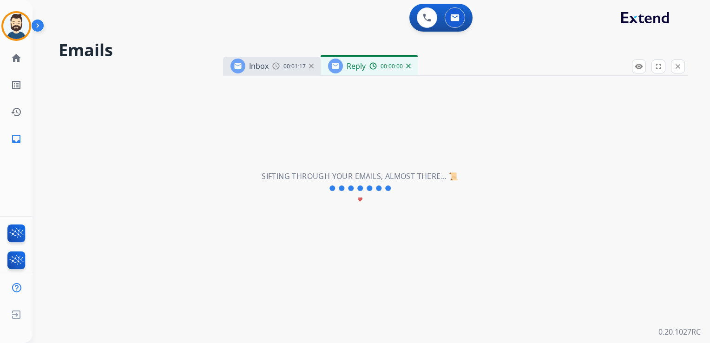
select select "**********"
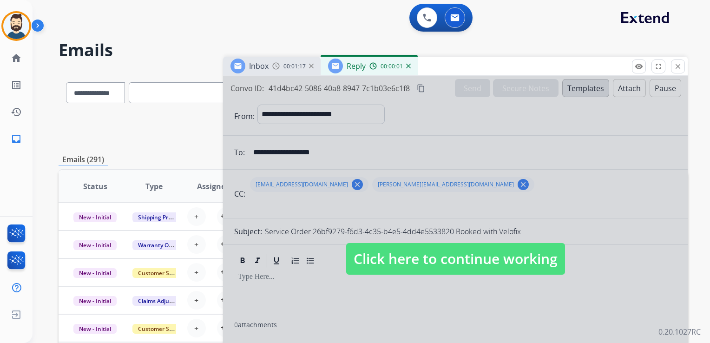
drag, startPoint x: 401, startPoint y: 265, endPoint x: 386, endPoint y: 192, distance: 74.4
click at [400, 265] on span "Click here to continue working" at bounding box center [455, 259] width 219 height 32
select select
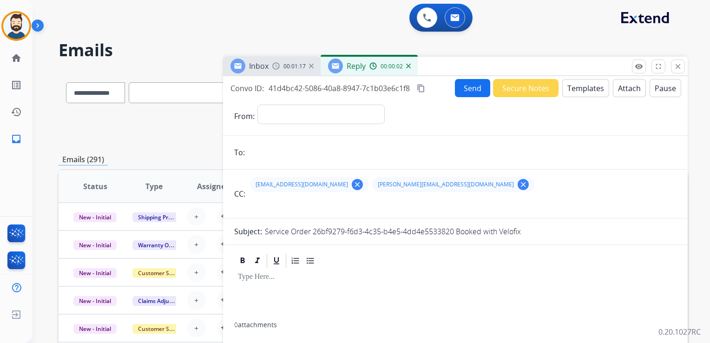
drag, startPoint x: 407, startPoint y: 65, endPoint x: 373, endPoint y: 105, distance: 51.7
click at [407, 65] on img at bounding box center [408, 66] width 5 height 5
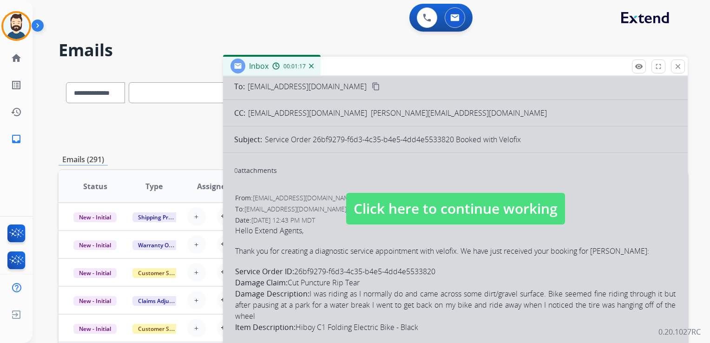
scroll to position [80, 0]
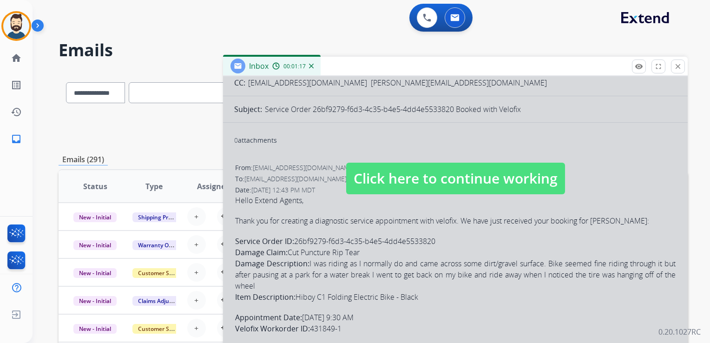
click at [406, 172] on span "Click here to continue working" at bounding box center [455, 179] width 219 height 32
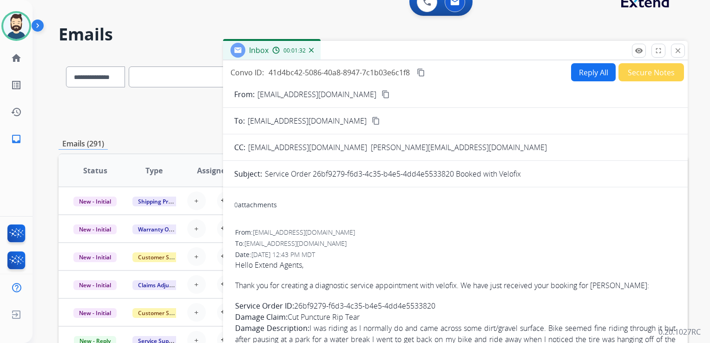
scroll to position [0, 0]
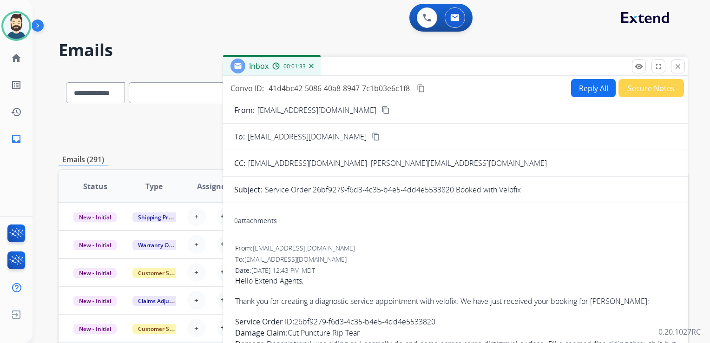
click at [419, 87] on mat-icon "content_copy" at bounding box center [421, 88] width 8 height 8
click at [681, 64] on mat-icon "close" at bounding box center [677, 66] width 8 height 8
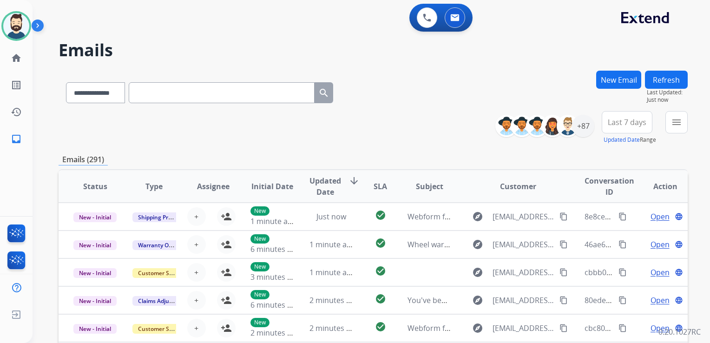
click at [173, 94] on input "text" at bounding box center [222, 92] width 186 height 21
paste input "**********"
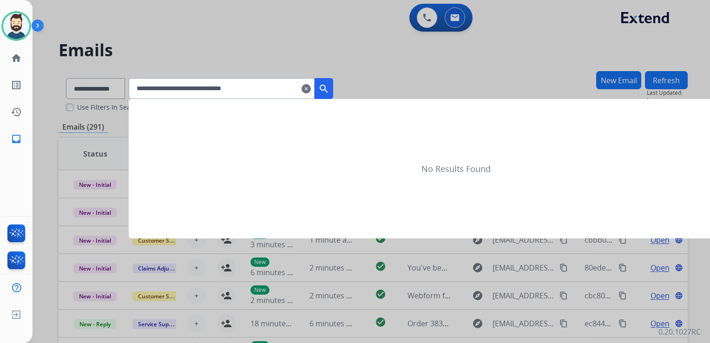
type input "**********"
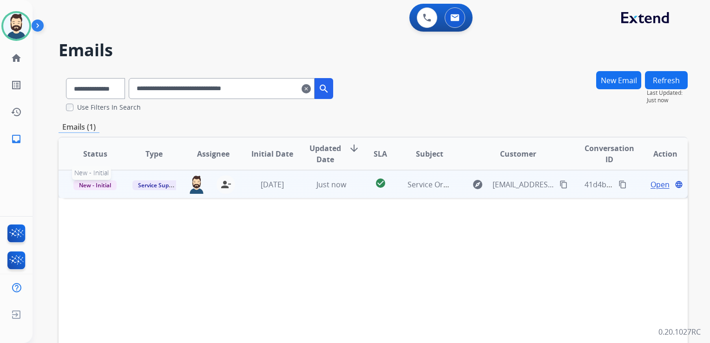
click at [111, 183] on span "New - Initial" at bounding box center [94, 185] width 43 height 10
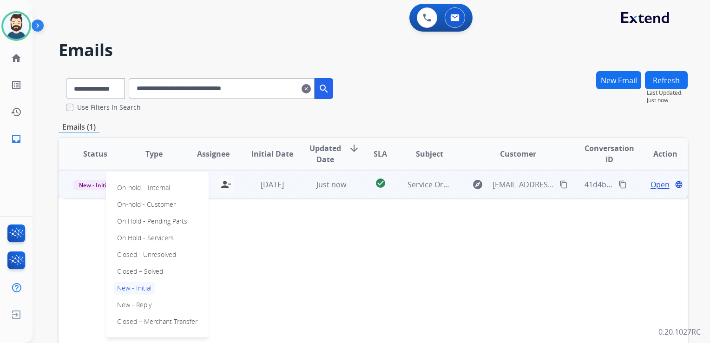
click at [133, 268] on p "Closed – Solved" at bounding box center [139, 271] width 53 height 13
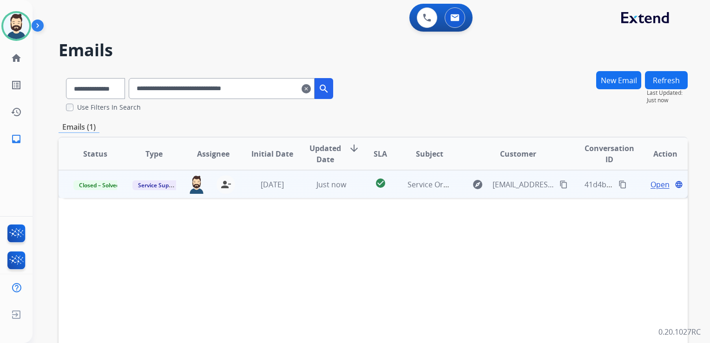
click at [311, 85] on mat-icon "clear" at bounding box center [305, 88] width 9 height 11
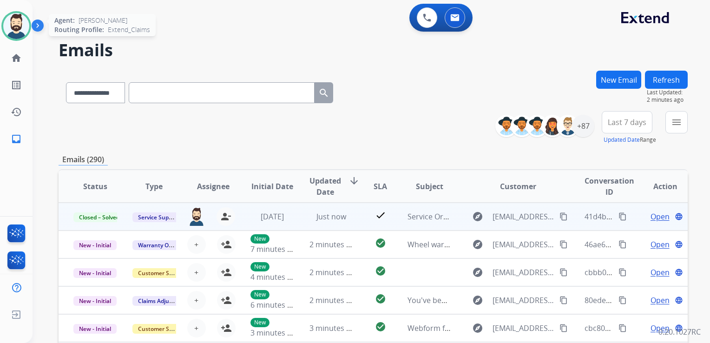
click at [23, 24] on img at bounding box center [16, 26] width 26 height 26
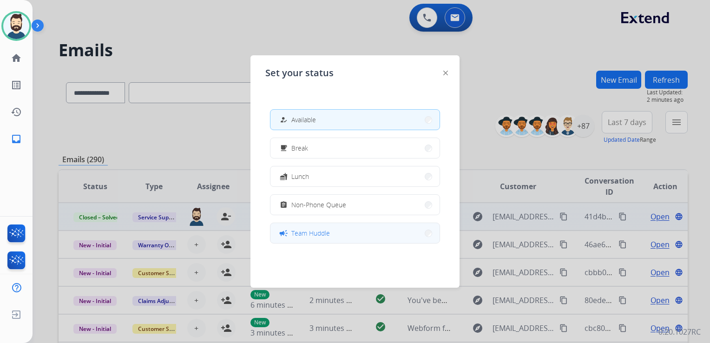
click at [319, 233] on span "Team Huddle" at bounding box center [310, 233] width 39 height 10
